Goal: Check status

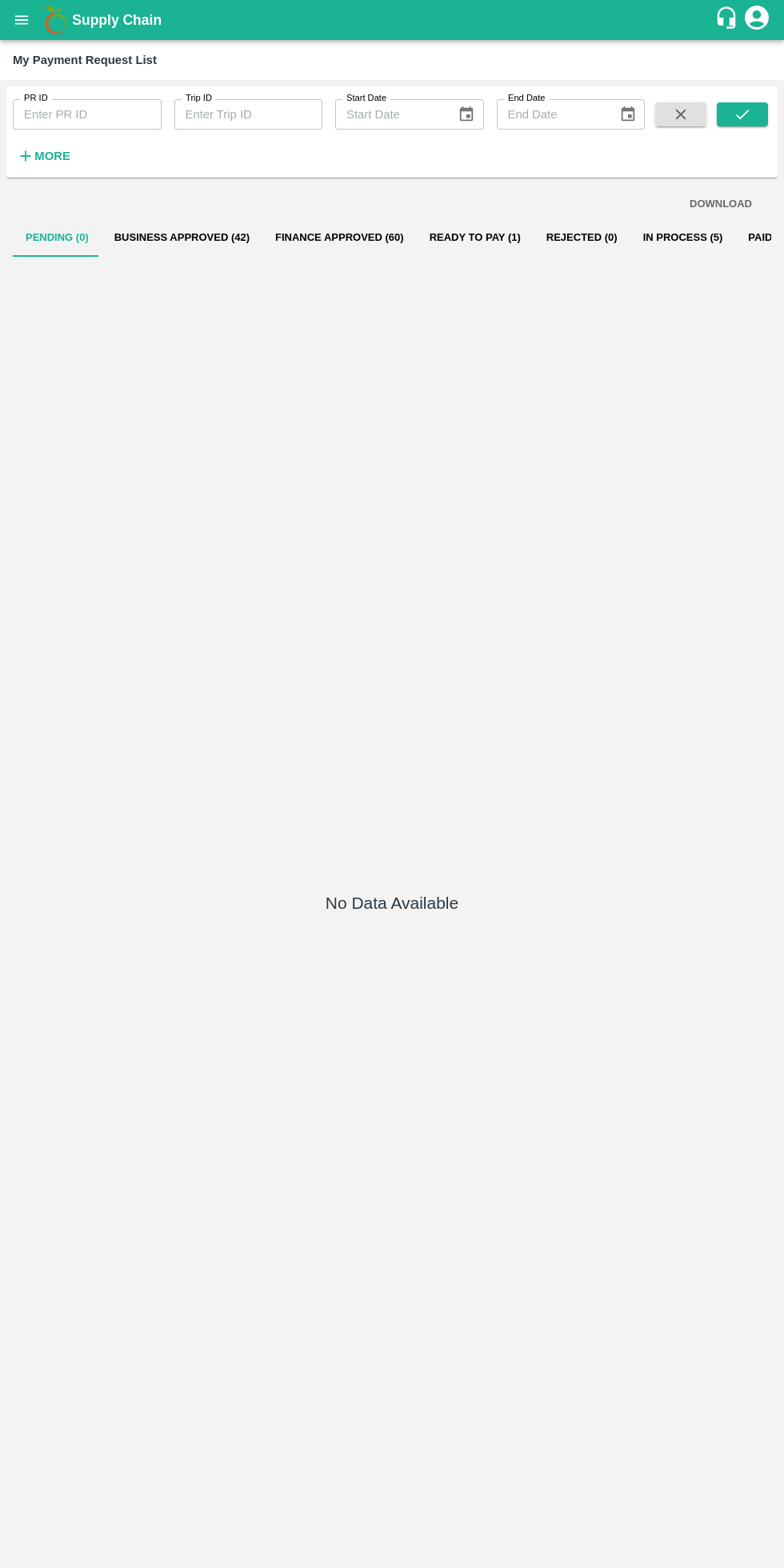
click at [650, 235] on button "In Process (5)" at bounding box center [683, 238] width 106 height 39
click at [461, 237] on button "Ready To Pay (1)" at bounding box center [475, 238] width 116 height 39
